Goal: Information Seeking & Learning: Learn about a topic

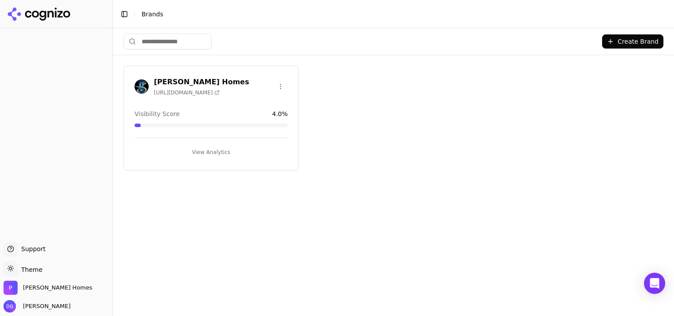
click at [216, 153] on button "View Analytics" at bounding box center [211, 152] width 153 height 14
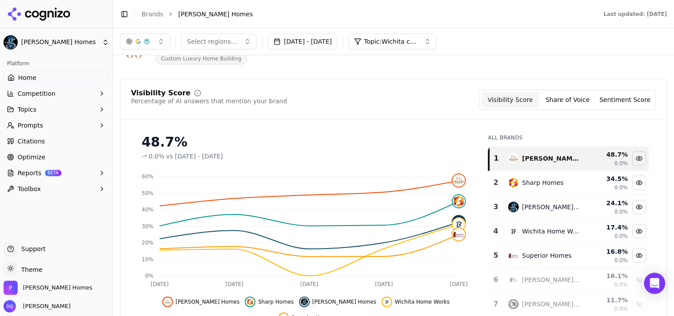
scroll to position [34, 0]
click at [615, 98] on button "Sentiment Score" at bounding box center [625, 99] width 57 height 16
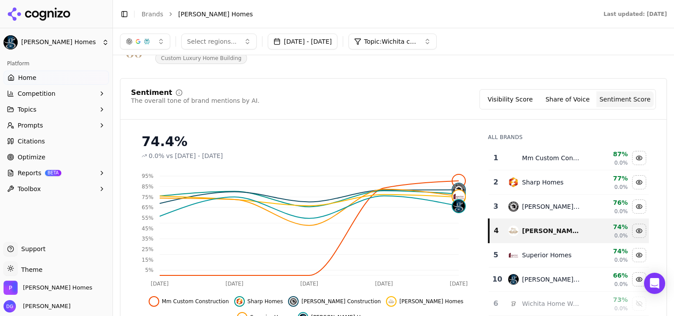
click at [559, 97] on button "Share of Voice" at bounding box center [567, 99] width 57 height 16
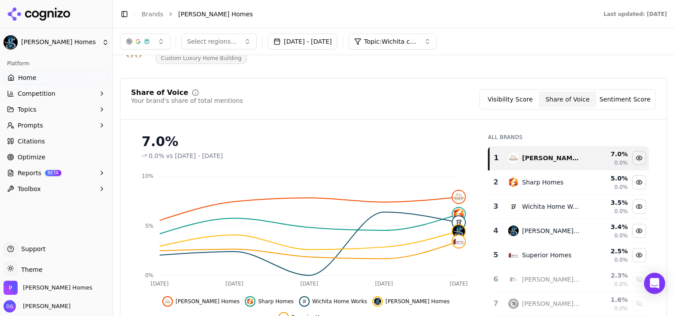
click at [514, 99] on button "Visibility Score" at bounding box center [510, 99] width 57 height 16
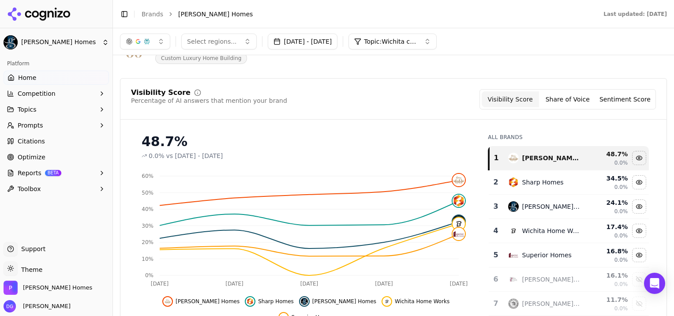
click at [626, 101] on button "Sentiment Score" at bounding box center [625, 99] width 57 height 16
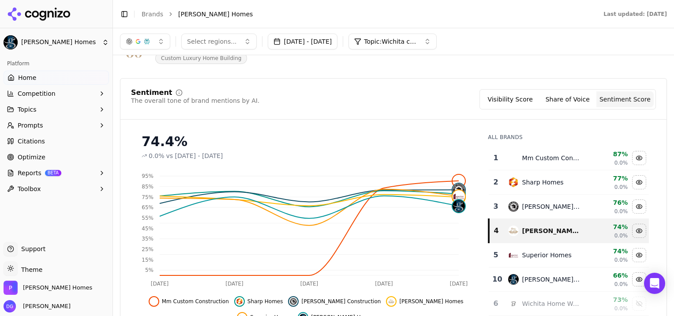
click at [242, 113] on div "Sentiment The overall tone of brand mentions by AI. Visibility Score Share of V…" at bounding box center [393, 104] width 546 height 30
click at [38, 92] on span "Competition" at bounding box center [37, 93] width 38 height 9
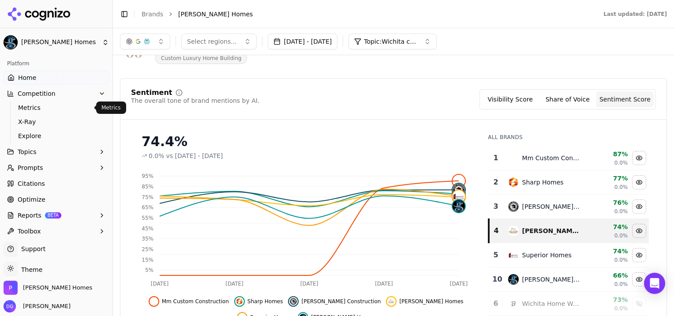
click at [33, 107] on span "Metrics" at bounding box center [56, 107] width 77 height 9
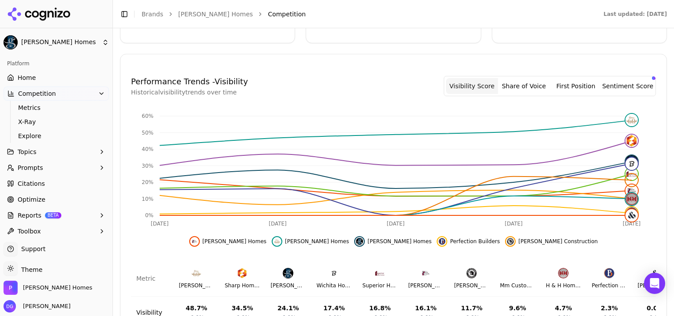
scroll to position [351, 0]
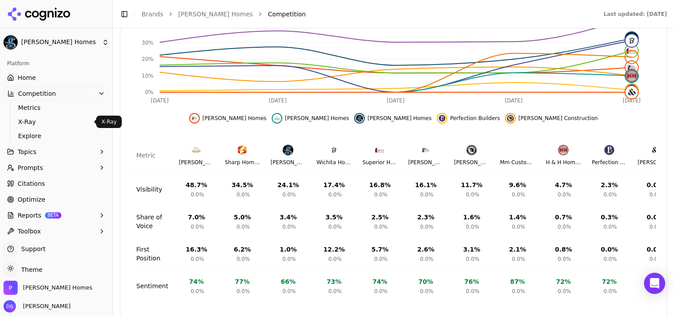
click at [30, 123] on span "X-Ray" at bounding box center [56, 121] width 77 height 9
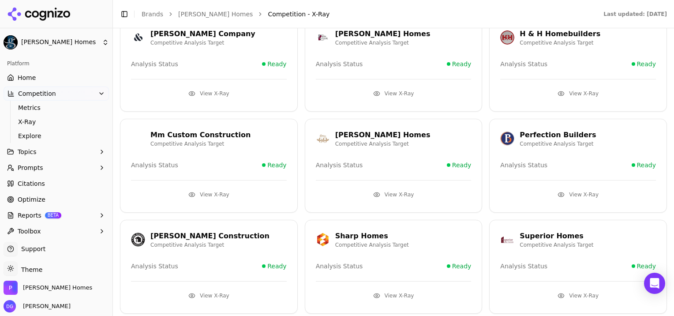
scroll to position [173, 0]
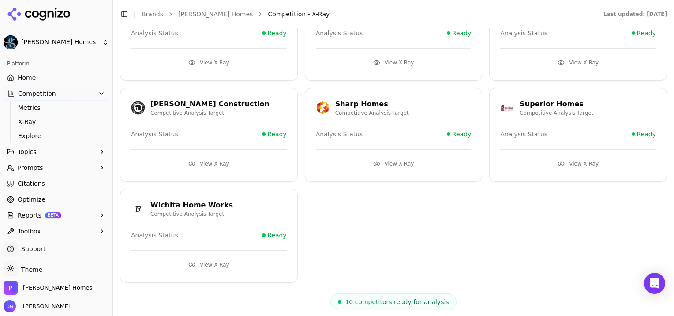
click at [37, 183] on span "Citations" at bounding box center [31, 183] width 27 height 9
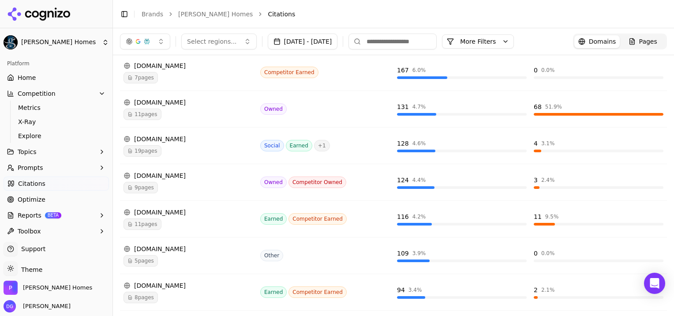
scroll to position [215, 0]
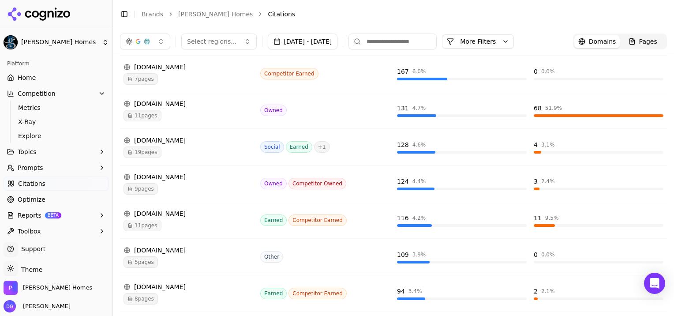
click at [304, 184] on span "Competitor Owned" at bounding box center [318, 183] width 58 height 11
click at [142, 113] on span "11 pages" at bounding box center [143, 115] width 38 height 11
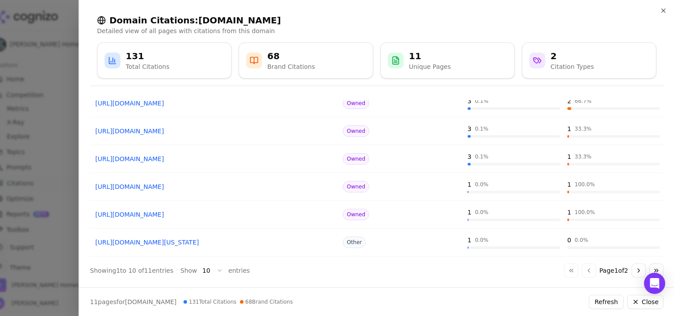
scroll to position [168, 0]
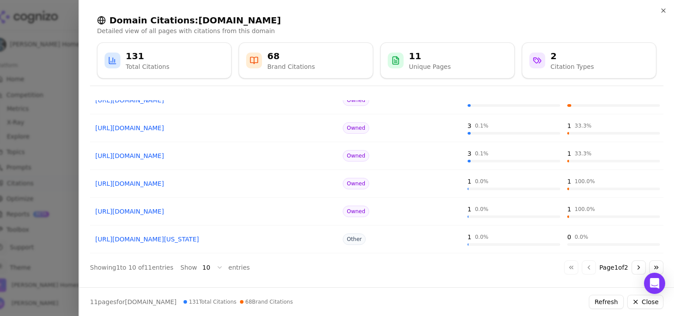
click at [196, 184] on link "https://nieshomes.com/about-us/about-our-homes" at bounding box center [214, 183] width 239 height 9
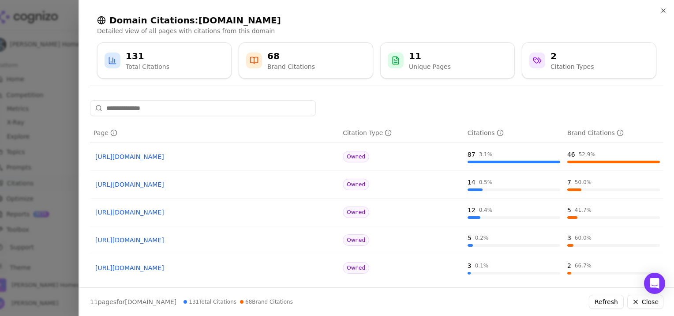
click at [643, 304] on button "Close" at bounding box center [645, 302] width 36 height 14
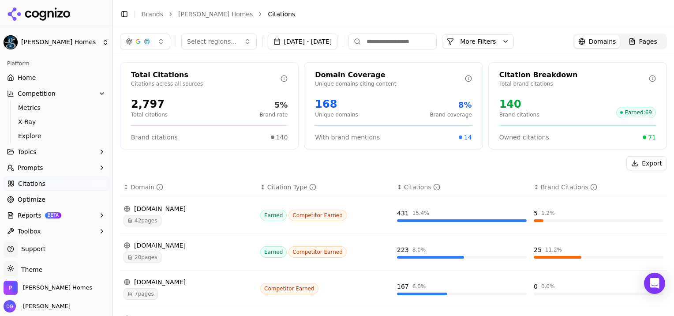
click at [26, 77] on span "Home" at bounding box center [27, 77] width 18 height 9
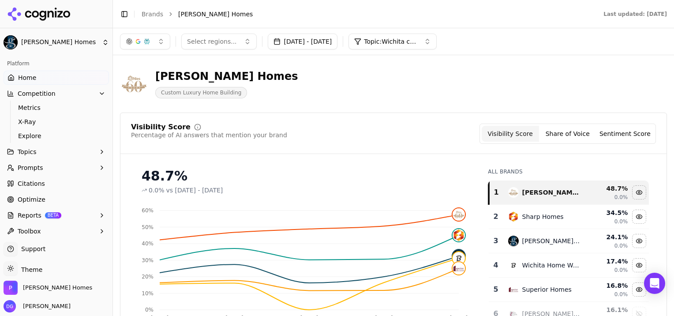
click at [26, 73] on span "Home" at bounding box center [27, 77] width 18 height 9
click at [150, 12] on link "Brands" at bounding box center [153, 14] width 22 height 7
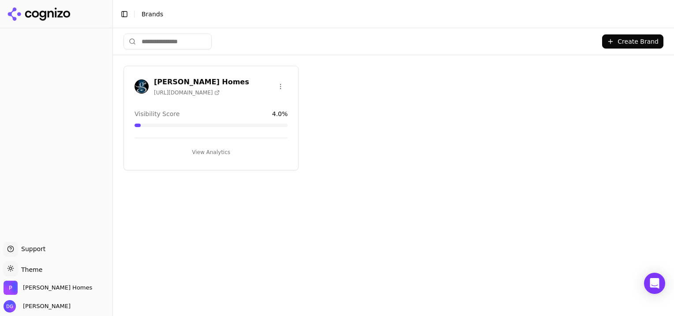
click at [211, 152] on button "View Analytics" at bounding box center [211, 152] width 153 height 14
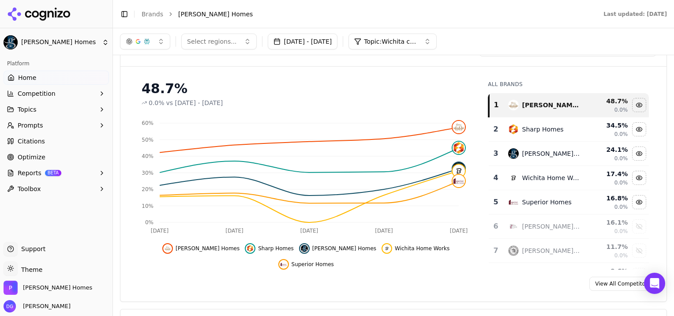
scroll to position [86, 0]
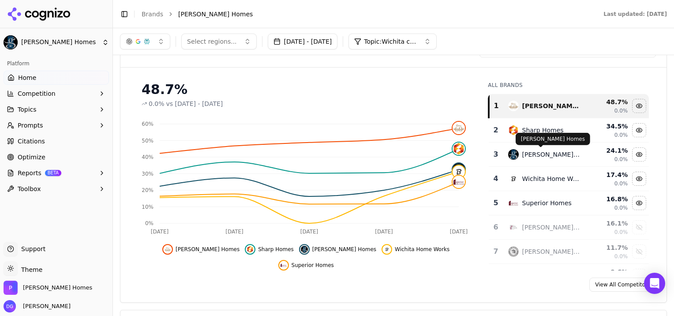
click at [533, 158] on div "Paul Gray Homes" at bounding box center [551, 154] width 58 height 9
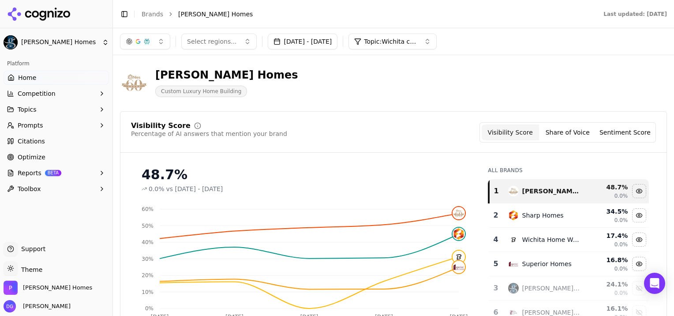
scroll to position [2, 0]
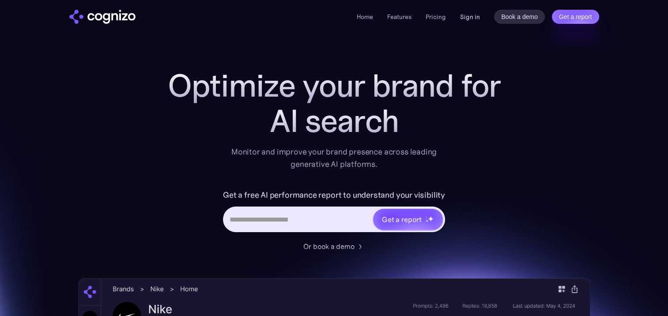
click at [466, 14] on link "Sign in" at bounding box center [470, 16] width 20 height 11
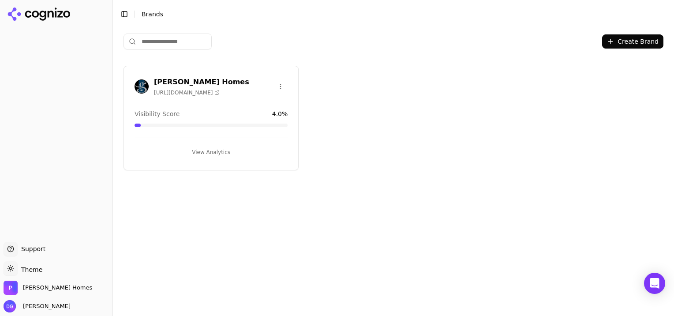
click at [218, 153] on button "View Analytics" at bounding box center [211, 152] width 153 height 14
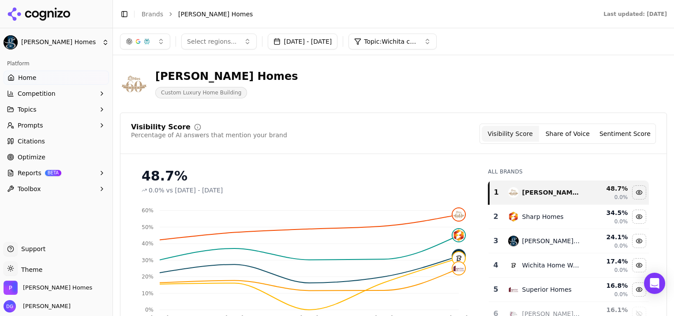
click at [437, 41] on button "Topic: Wichita custom home builders" at bounding box center [393, 42] width 88 height 16
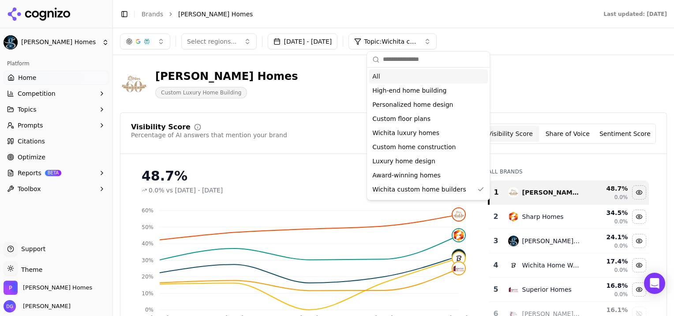
click at [437, 41] on button "Topic: Wichita custom home builders" at bounding box center [393, 42] width 88 height 16
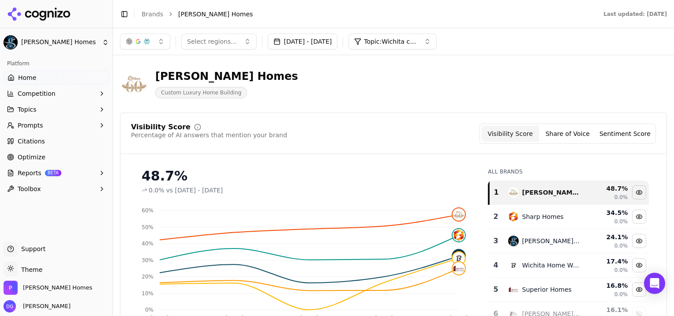
click at [437, 41] on button "Topic: Wichita custom home builders" at bounding box center [393, 42] width 88 height 16
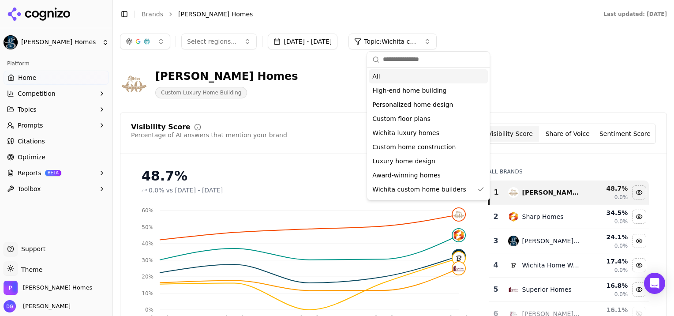
click at [376, 76] on span "All" at bounding box center [376, 76] width 8 height 9
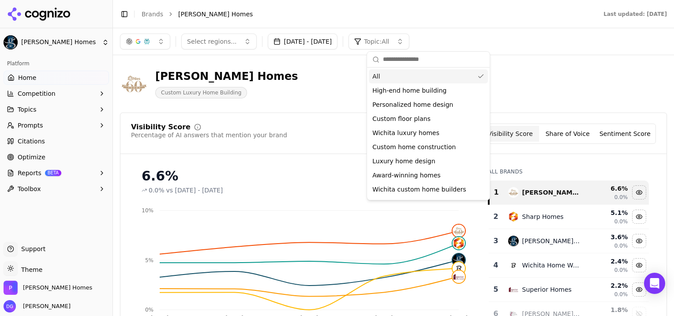
click at [27, 108] on span "Topics" at bounding box center [27, 109] width 19 height 9
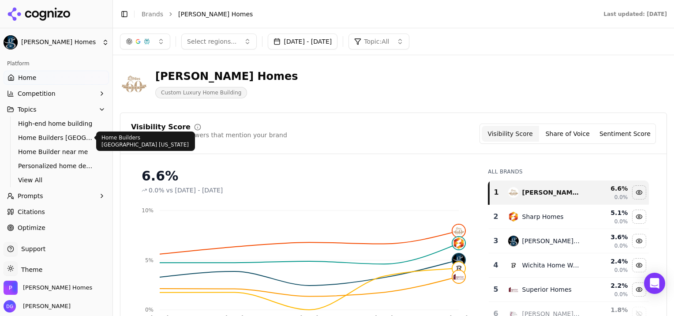
click at [35, 136] on span "Home Builders Wichita Kansas" at bounding box center [56, 137] width 77 height 9
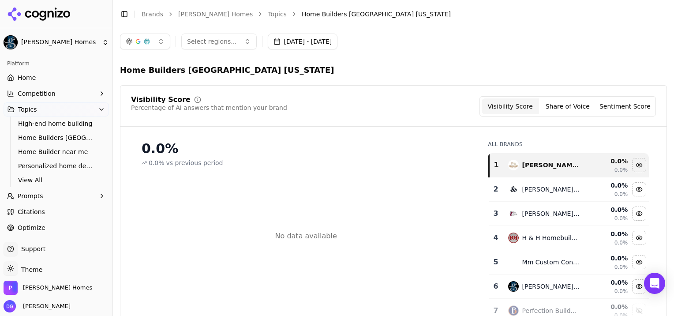
click at [38, 122] on span "High-end home building" at bounding box center [56, 123] width 77 height 9
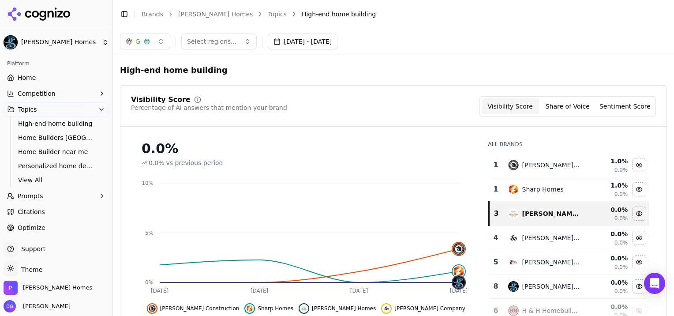
click at [28, 106] on span "Topics" at bounding box center [27, 109] width 19 height 9
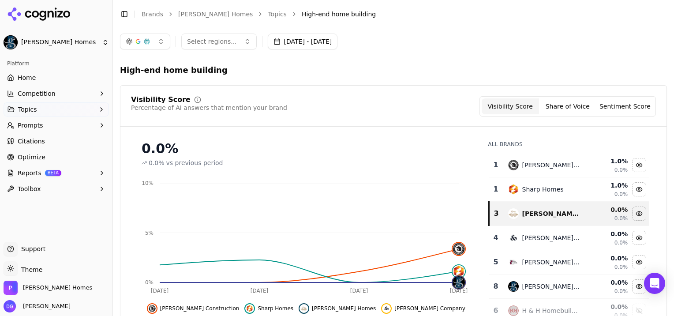
click at [28, 106] on span "Topics" at bounding box center [27, 109] width 19 height 9
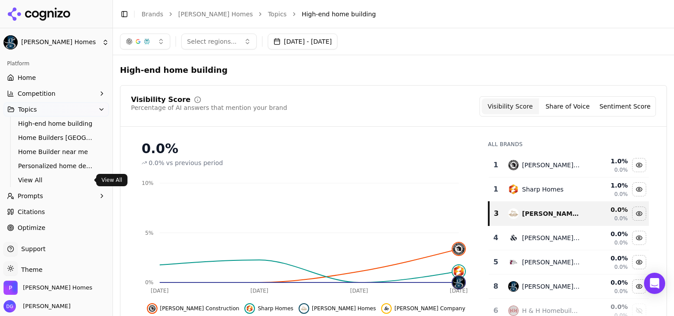
click at [31, 177] on span "View All" at bounding box center [56, 180] width 77 height 9
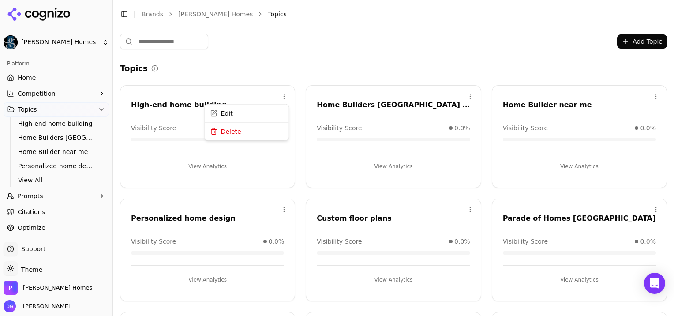
click at [283, 95] on html "Paul Gray Homes Platform Home Competition Topics High-end home building Home Bu…" at bounding box center [337, 158] width 674 height 316
click at [228, 116] on div "Edit" at bounding box center [247, 114] width 80 height 14
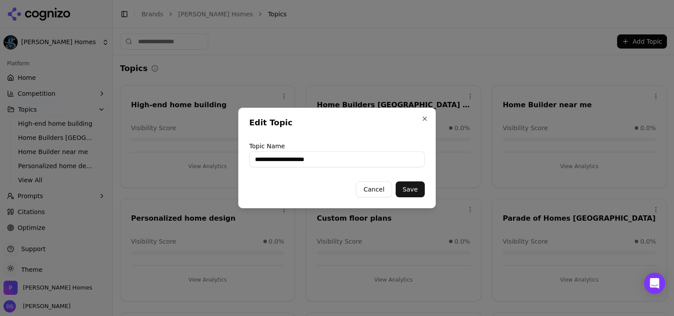
click at [343, 160] on input "**********" at bounding box center [337, 159] width 176 height 16
click at [411, 193] on button "Save" at bounding box center [410, 189] width 29 height 16
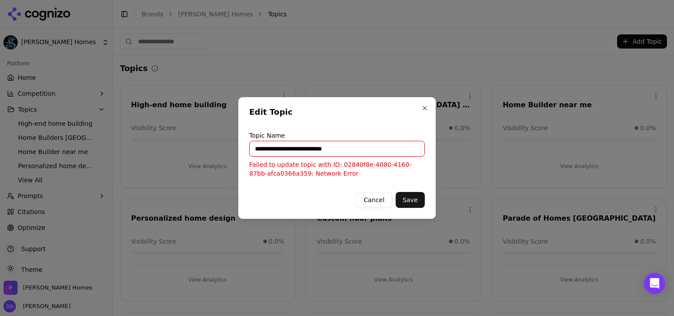
click at [378, 201] on button "Cancel" at bounding box center [374, 200] width 36 height 16
type input "**********"
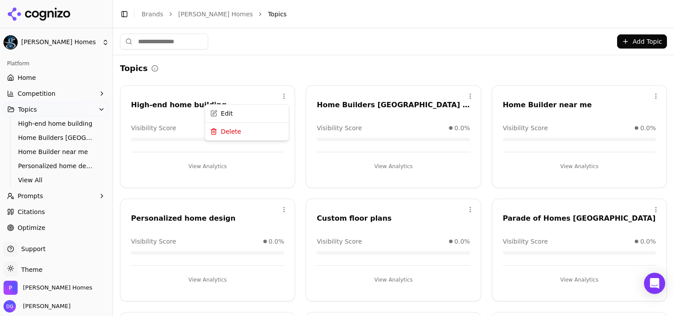
click at [281, 98] on html "Paul Gray Homes Platform Home Competition Topics High-end home building Home Bu…" at bounding box center [337, 158] width 674 height 316
click at [232, 114] on div "Edit" at bounding box center [247, 114] width 80 height 14
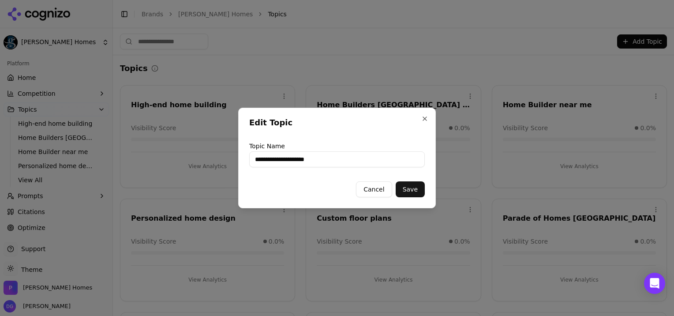
click at [357, 155] on input "**********" at bounding box center [337, 159] width 176 height 16
type input "**********"
click at [413, 191] on button "Save" at bounding box center [410, 189] width 29 height 16
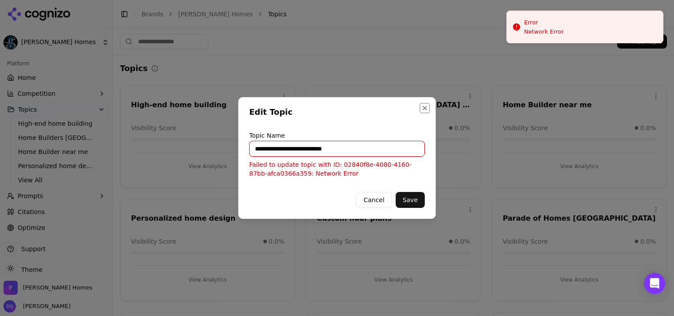
click at [425, 109] on button "Close" at bounding box center [424, 108] width 7 height 7
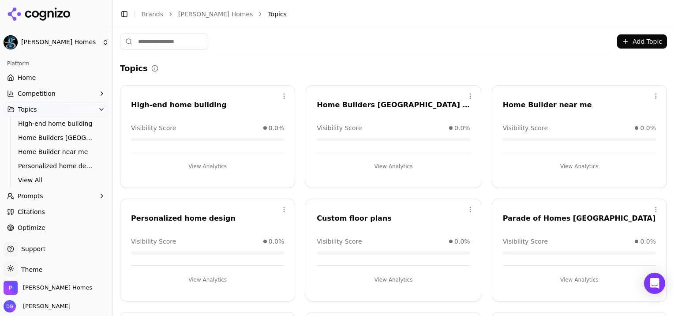
click at [29, 92] on span "Competition" at bounding box center [37, 93] width 38 height 9
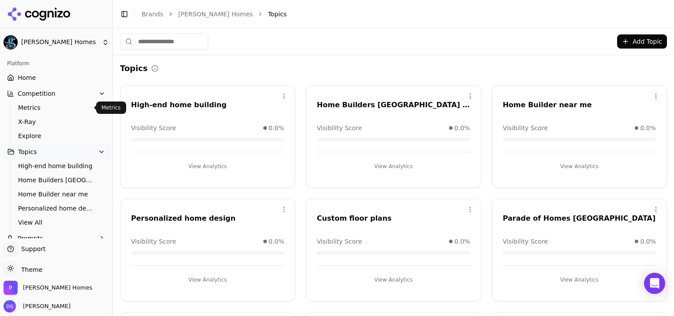
click at [28, 106] on span "Metrics" at bounding box center [56, 107] width 77 height 9
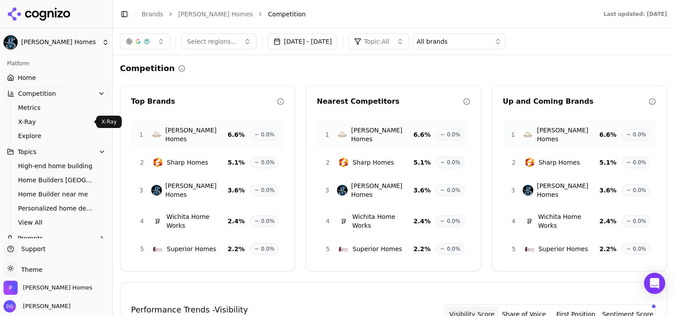
click at [23, 122] on span "X-Ray" at bounding box center [56, 121] width 77 height 9
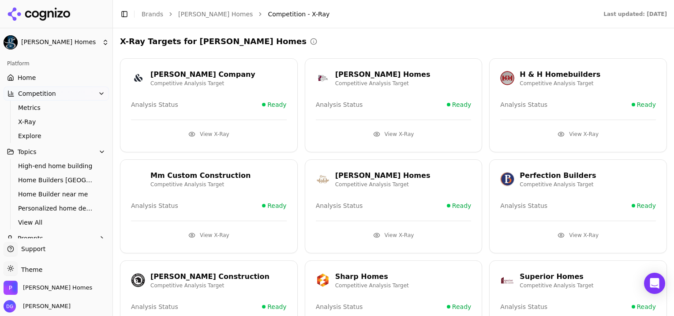
click at [383, 213] on div "Nies Homes Competitive Analysis Target Analysis Status Ready View X-Ray" at bounding box center [394, 206] width 178 height 94
click at [392, 237] on button "View X-Ray" at bounding box center [394, 235] width 156 height 14
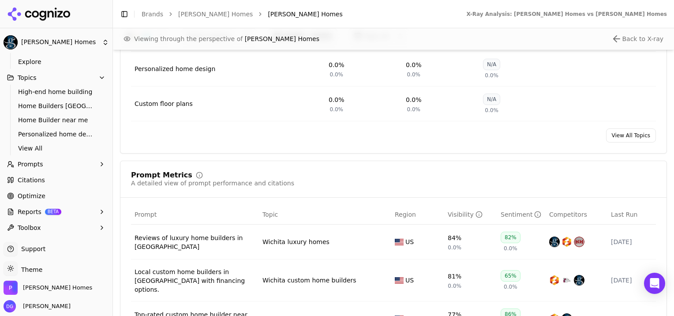
scroll to position [537, 0]
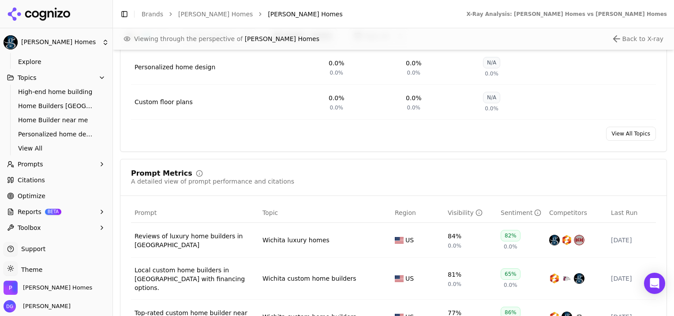
click at [631, 136] on link "View All Topics" at bounding box center [631, 134] width 50 height 14
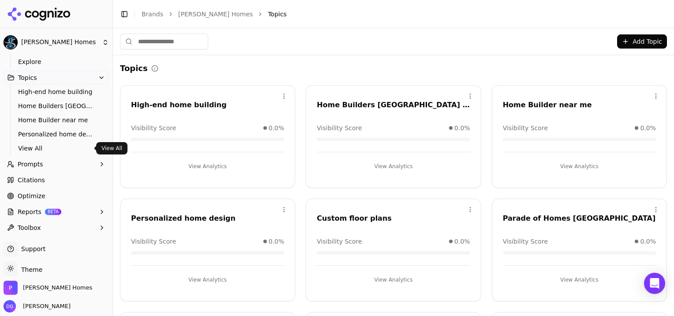
click at [28, 149] on span "View All" at bounding box center [56, 148] width 77 height 9
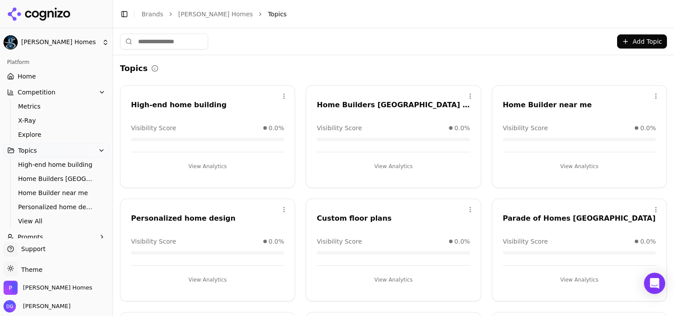
scroll to position [1, 0]
click at [30, 120] on span "X-Ray" at bounding box center [56, 120] width 77 height 9
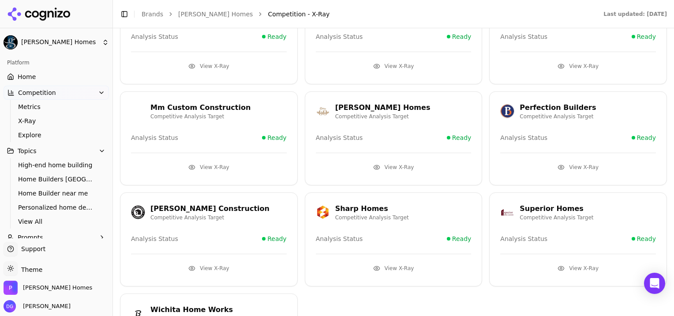
scroll to position [68, 0]
click at [577, 265] on button "View X-Ray" at bounding box center [578, 268] width 156 height 14
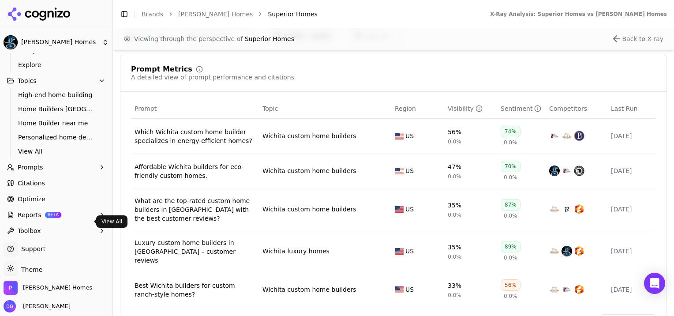
scroll to position [74, 0]
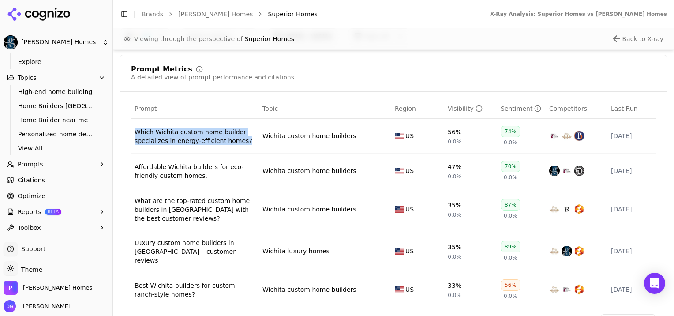
drag, startPoint x: 133, startPoint y: 131, endPoint x: 241, endPoint y: 143, distance: 108.7
click at [241, 143] on td "Which Wichita custom home builder specializes in energy-efficient homes?" at bounding box center [195, 136] width 128 height 35
copy div "Which Wichita custom home builder specializes in energy-efficient homes?"
click at [45, 166] on button "Prompts" at bounding box center [56, 164] width 105 height 14
click at [26, 177] on span "Active" at bounding box center [56, 178] width 77 height 9
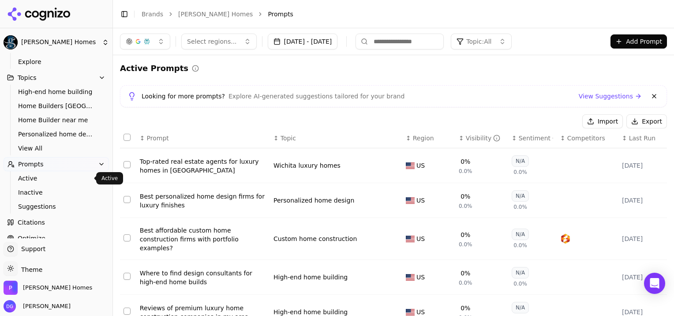
click at [163, 40] on button "button" at bounding box center [145, 42] width 50 height 16
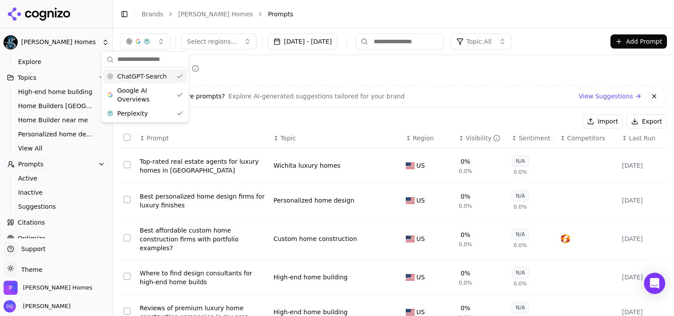
click at [163, 40] on button "button" at bounding box center [145, 42] width 50 height 16
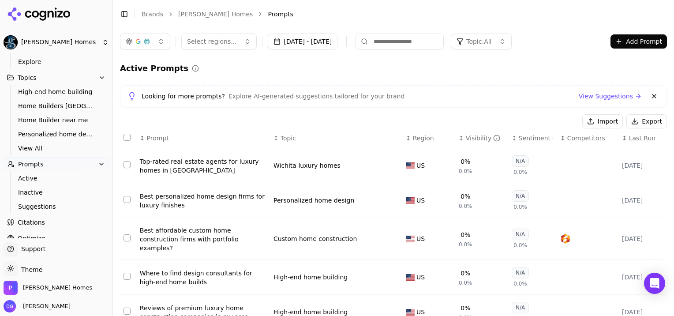
click at [240, 40] on button "Select regions..." at bounding box center [218, 42] width 75 height 16
click at [603, 99] on link "View Suggestions" at bounding box center [610, 96] width 63 height 9
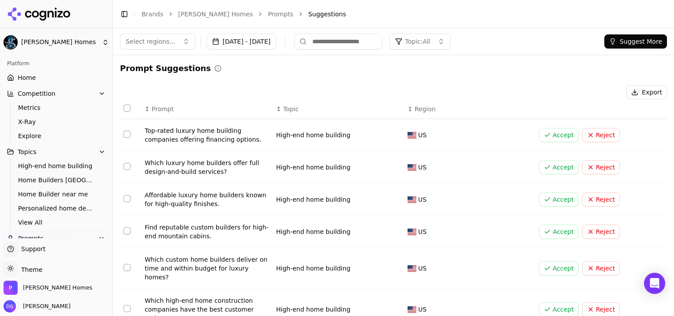
click at [29, 78] on span "Home" at bounding box center [27, 77] width 18 height 9
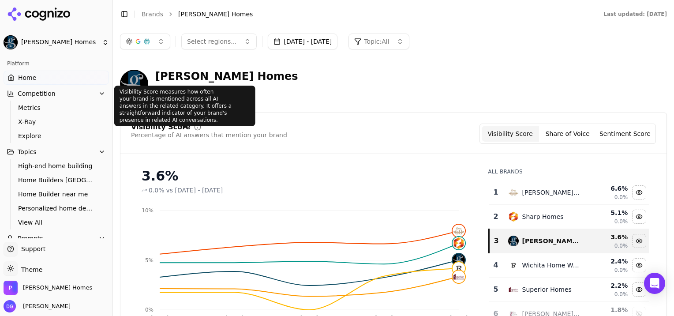
click at [171, 103] on div "Visibility Score measures how often your brand is mentioned across all AI answe…" at bounding box center [184, 106] width 141 height 41
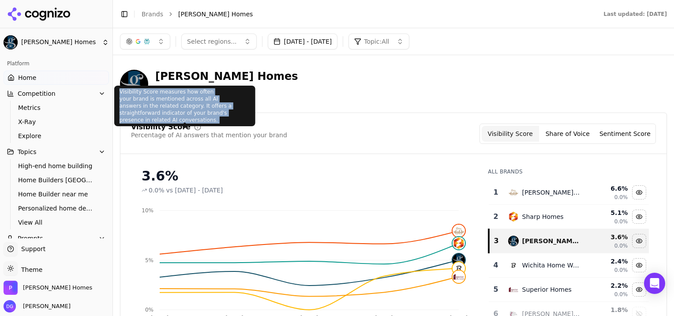
click at [171, 103] on div "Visibility Score measures how often your brand is mentioned across all AI answe…" at bounding box center [184, 106] width 141 height 41
copy div "Visibility Score measures how often your brand is mentioned across all AI answe…"
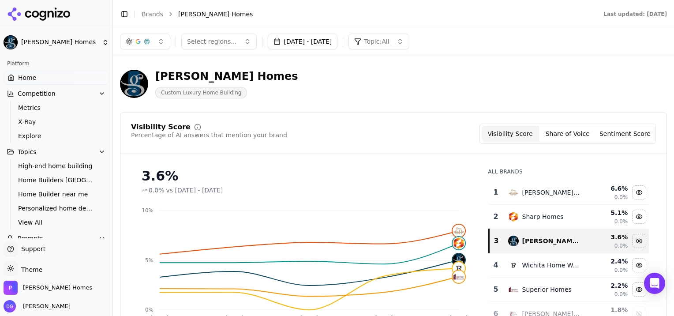
click at [574, 134] on button "Share of Voice" at bounding box center [567, 134] width 57 height 16
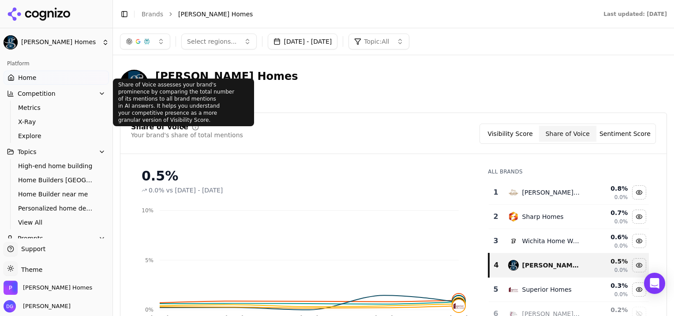
click at [165, 98] on div "Share of Voice assesses your brand's prominence by comparing the total number o…" at bounding box center [183, 103] width 141 height 48
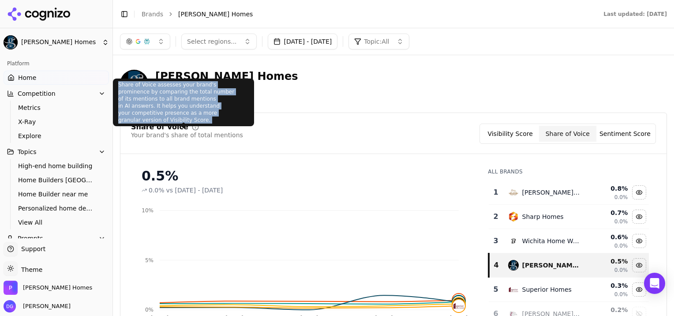
copy div "Share of Voice assesses your brand's prominence by comparing the total number o…"
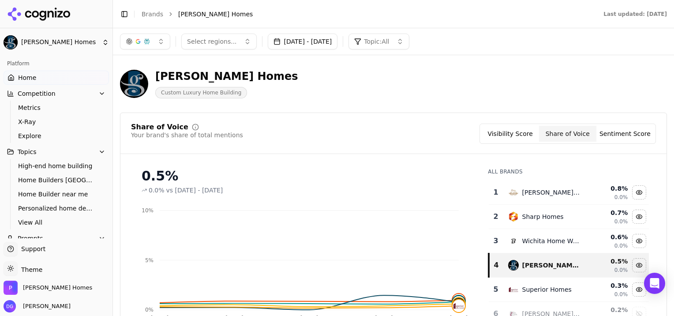
click at [623, 134] on button "Sentiment Score" at bounding box center [625, 134] width 57 height 16
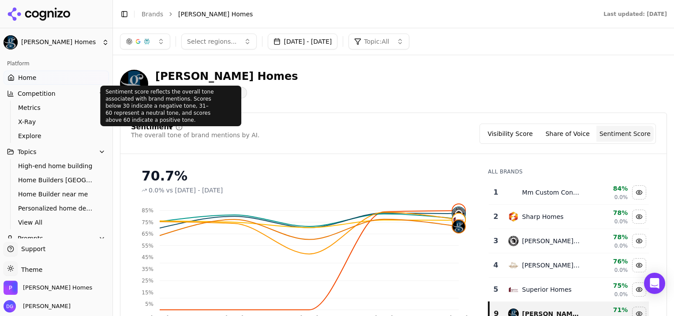
click at [153, 107] on div "Sentiment score reflects the overall tone associated with brand mentions. Score…" at bounding box center [170, 106] width 141 height 41
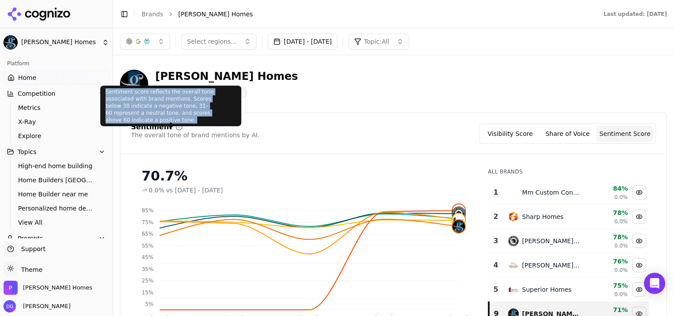
click at [153, 107] on div "Sentiment score reflects the overall tone associated with brand mentions. Score…" at bounding box center [170, 106] width 141 height 41
copy div "Sentiment score reflects the overall tone associated with brand mentions. Score…"
